Goal: Transaction & Acquisition: Purchase product/service

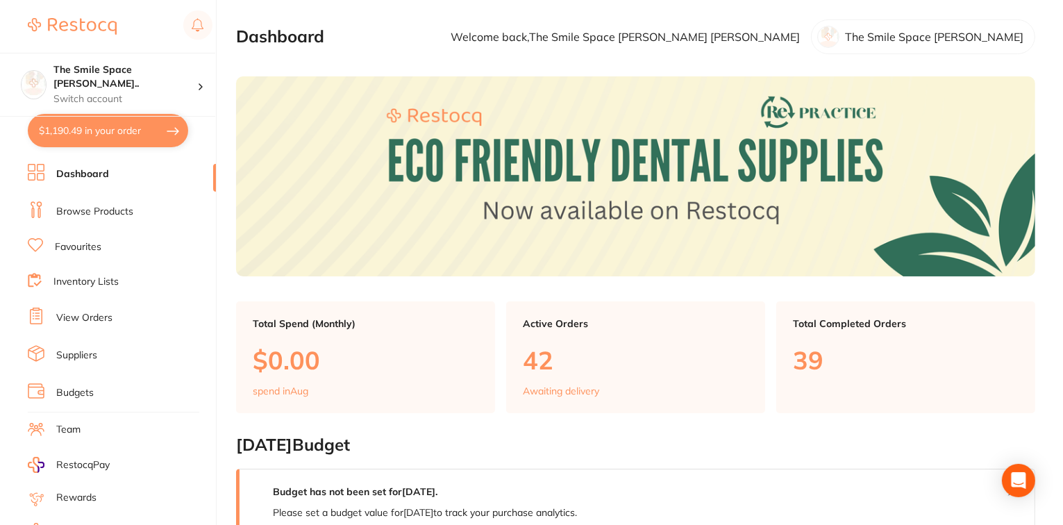
click at [87, 130] on button "$1,190.49 in your order" at bounding box center [108, 130] width 160 height 33
checkbox input "true"
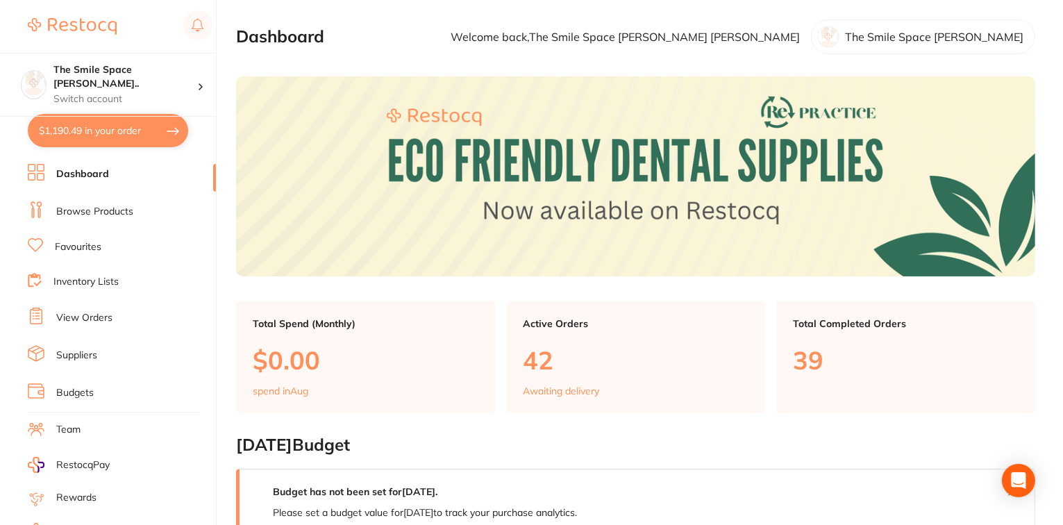
checkbox input "true"
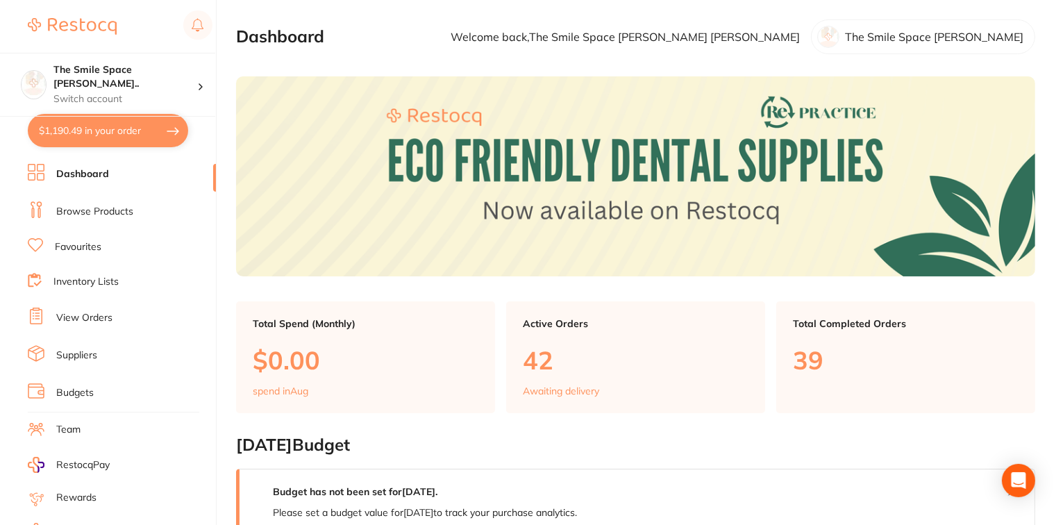
checkbox input "true"
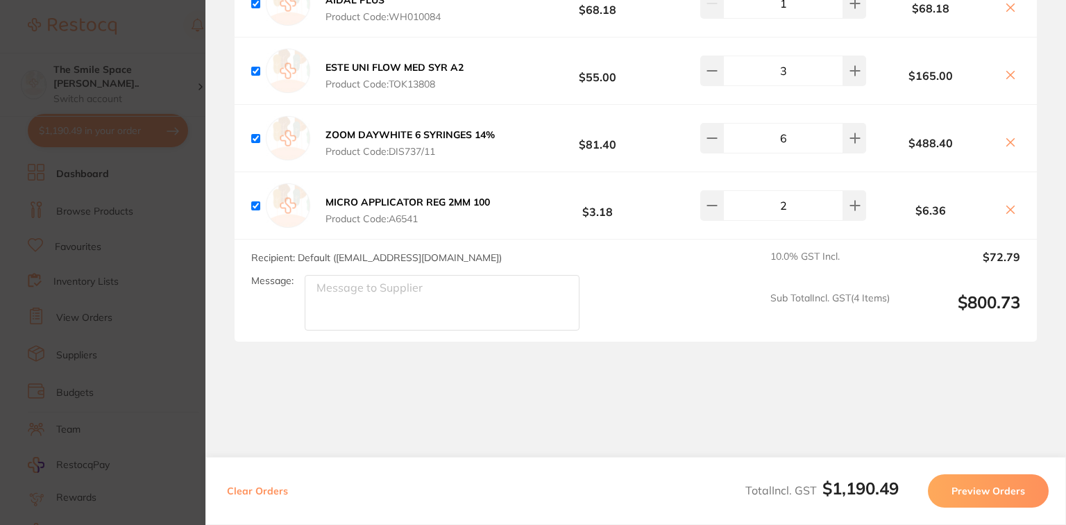
click at [1021, 491] on button "Preview Orders" at bounding box center [988, 490] width 121 height 33
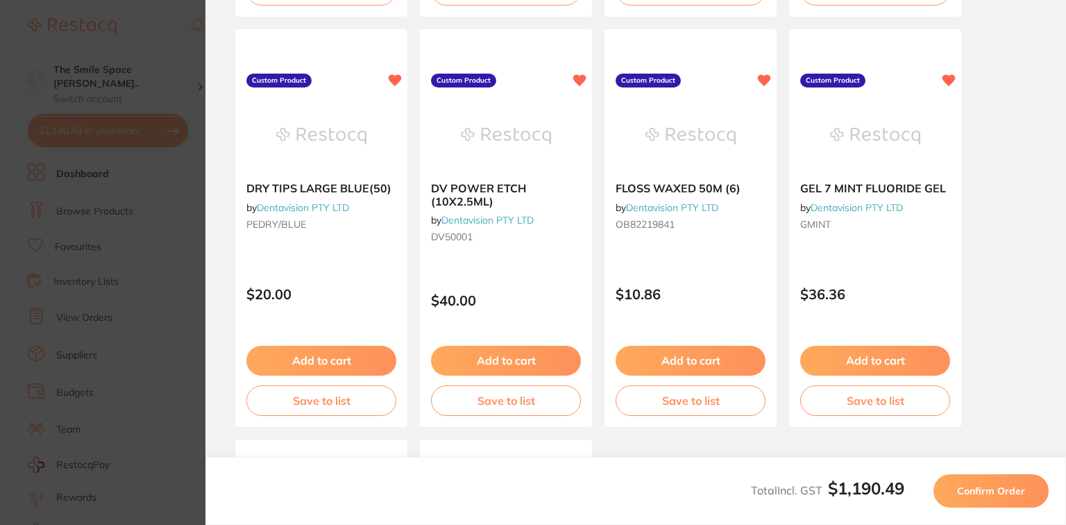
click at [976, 489] on span "Confirm Order" at bounding box center [991, 490] width 68 height 12
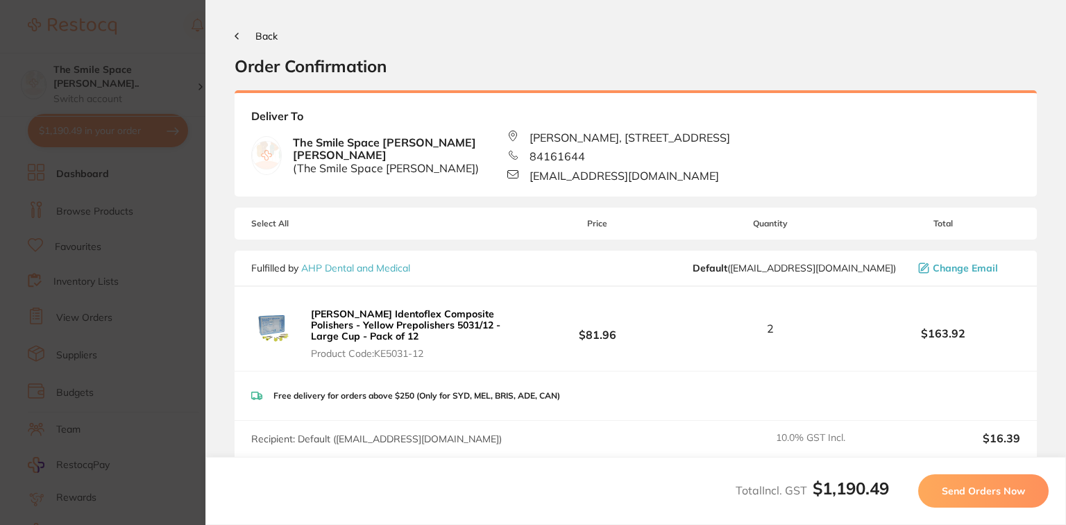
click at [956, 489] on span "Send Orders Now" at bounding box center [983, 490] width 83 height 12
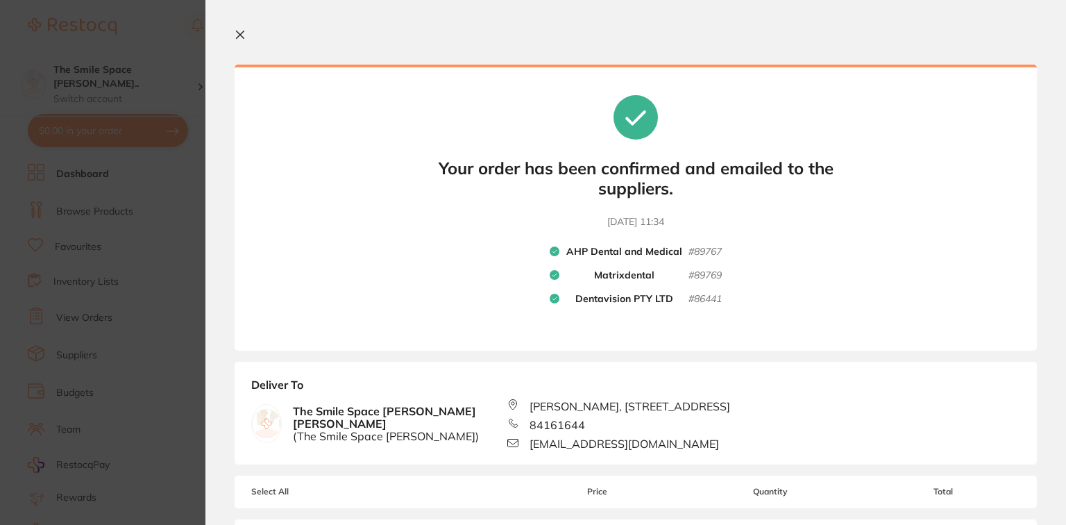
click at [243, 36] on icon at bounding box center [240, 34] width 11 height 11
